Goal: Task Accomplishment & Management: Complete application form

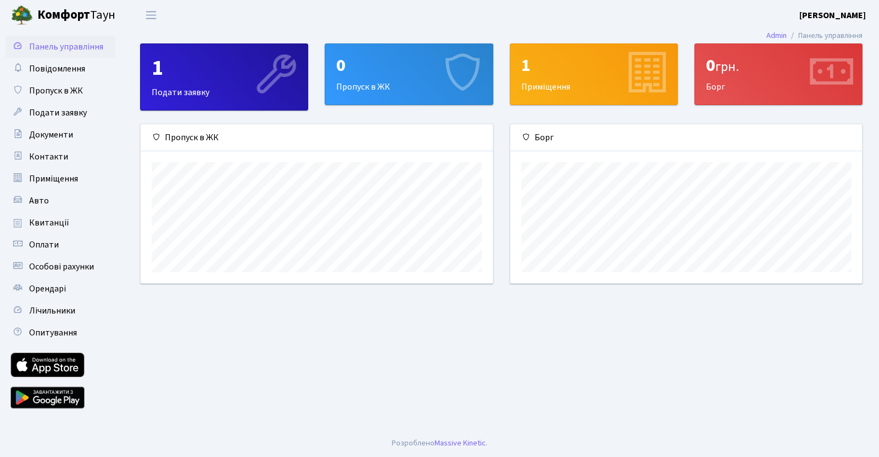
scroll to position [159, 352]
click at [224, 69] on div "1" at bounding box center [224, 68] width 145 height 26
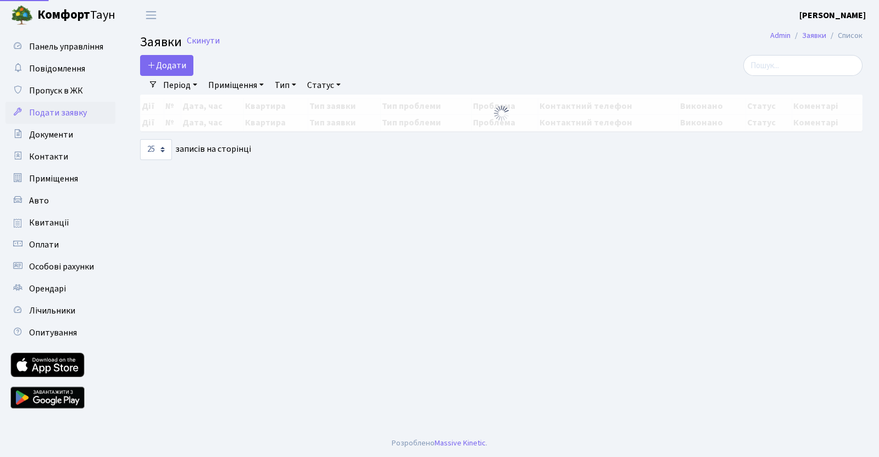
select select "25"
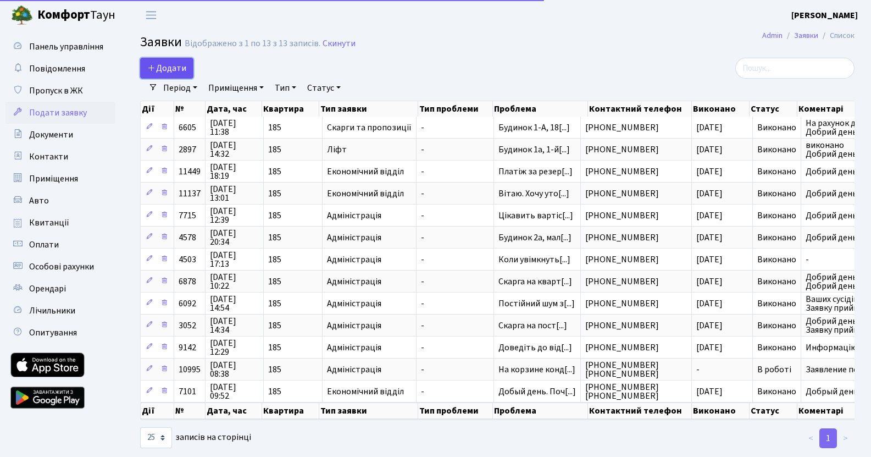
click at [168, 67] on span "Додати" at bounding box center [166, 68] width 39 height 12
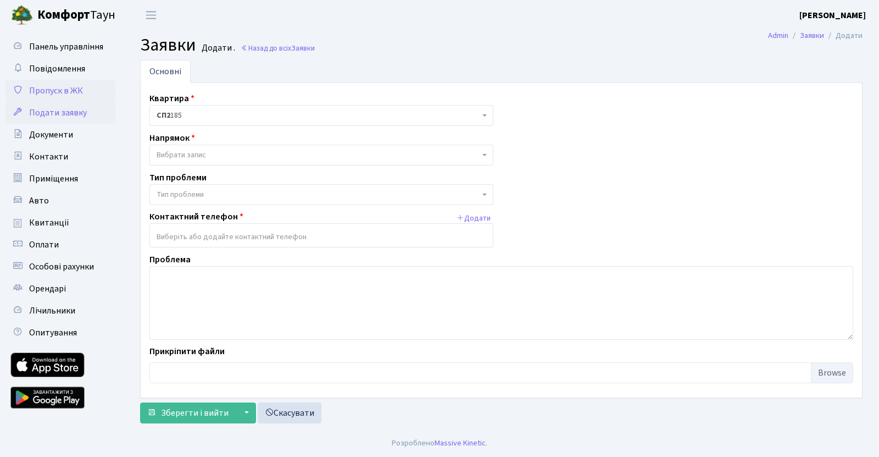
click at [61, 91] on span "Пропуск в ЖК" at bounding box center [56, 91] width 54 height 12
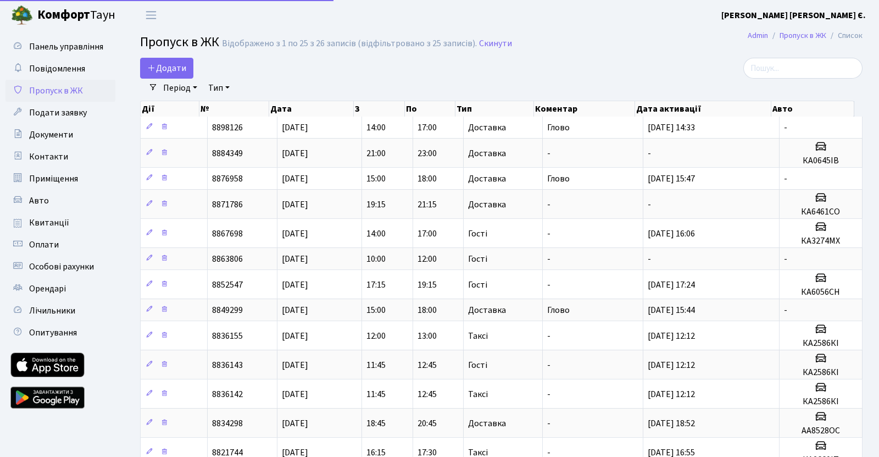
select select "25"
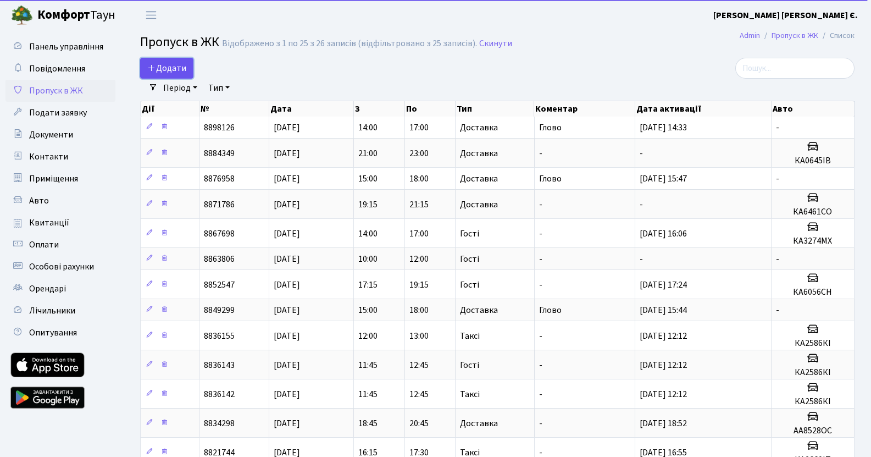
click at [156, 63] on span "Додати" at bounding box center [166, 68] width 39 height 12
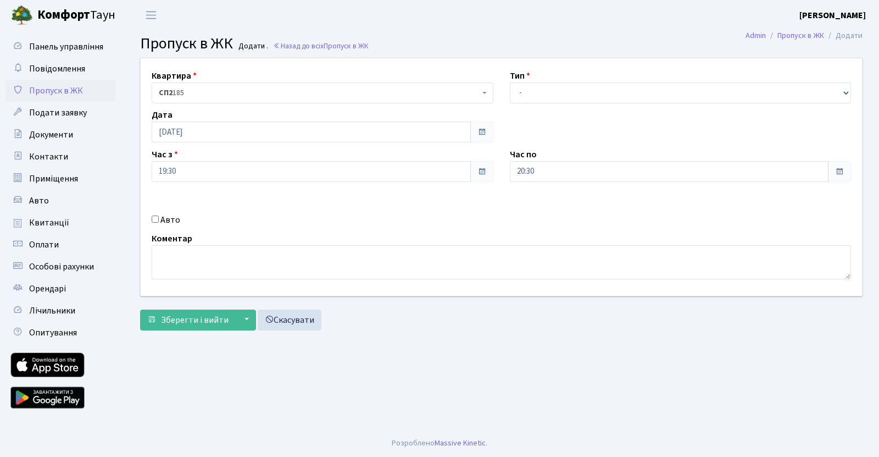
click at [154, 220] on input "Авто" at bounding box center [155, 218] width 7 height 7
checkbox input "true"
click at [538, 208] on input "text" at bounding box center [681, 210] width 342 height 21
type input "аа8528ос"
click at [550, 165] on input "20:30" at bounding box center [669, 171] width 319 height 21
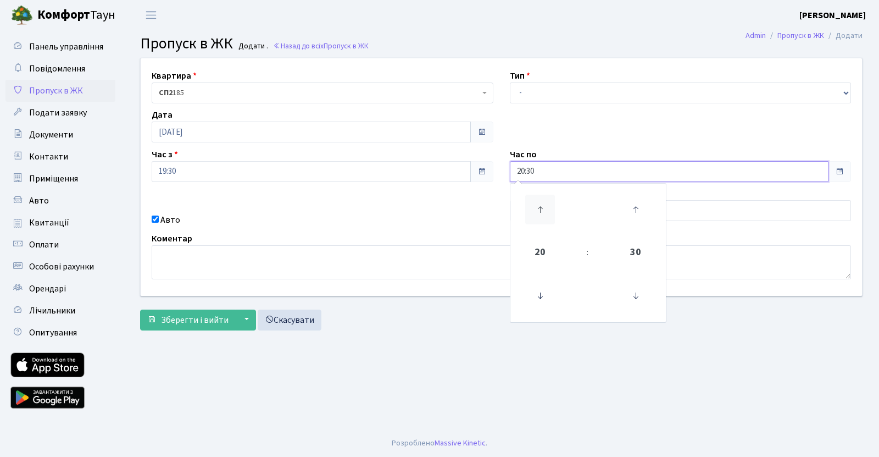
click at [539, 205] on icon at bounding box center [540, 210] width 30 height 30
type input "21:30"
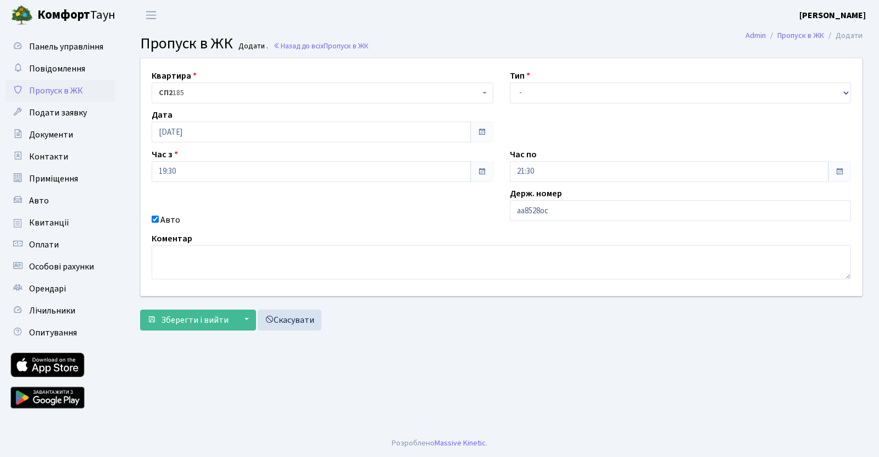
click at [287, 200] on div "Квартира <b>СП2</b>&nbsp;&nbsp;&nbsp;185 СП2 185 Тип - Доставка Таксі Гості Сер…" at bounding box center [501, 176] width 738 height 237
click at [577, 93] on select "- Доставка Таксі Гості Сервіс" at bounding box center [681, 92] width 342 height 21
select select "1"
click at [510, 82] on select "- Доставка Таксі Гості Сервіс" at bounding box center [681, 92] width 342 height 21
click at [187, 321] on span "Зберегти і вийти" at bounding box center [195, 320] width 68 height 12
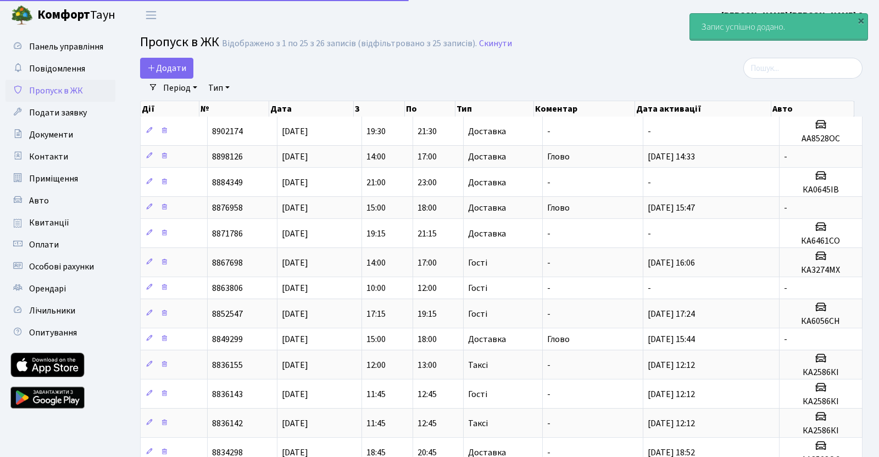
select select "25"
